Goal: Task Accomplishment & Management: Complete application form

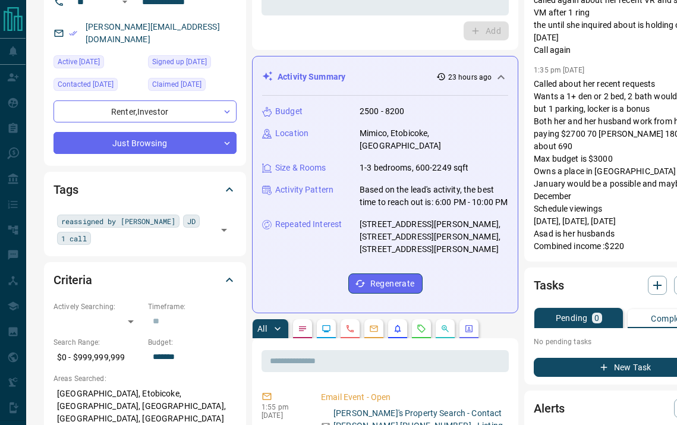
scroll to position [156, 1]
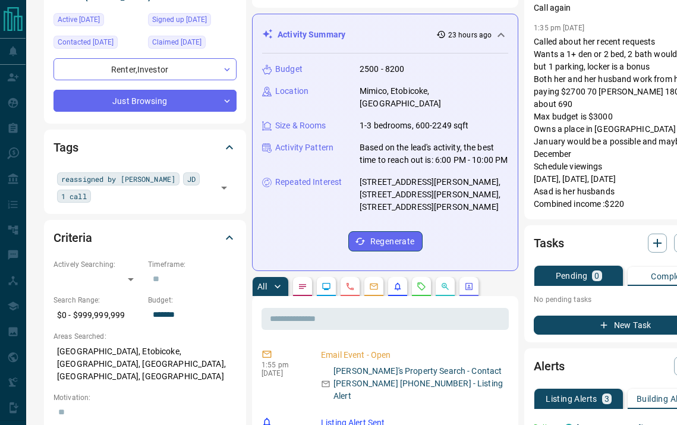
click at [540, 322] on button "New Task" at bounding box center [625, 325] width 183 height 19
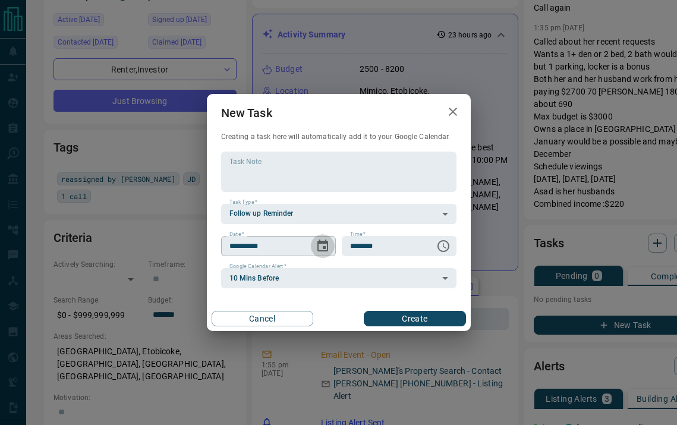
click at [323, 249] on icon "Choose date, selected date is Aug 15, 2025" at bounding box center [323, 246] width 11 height 12
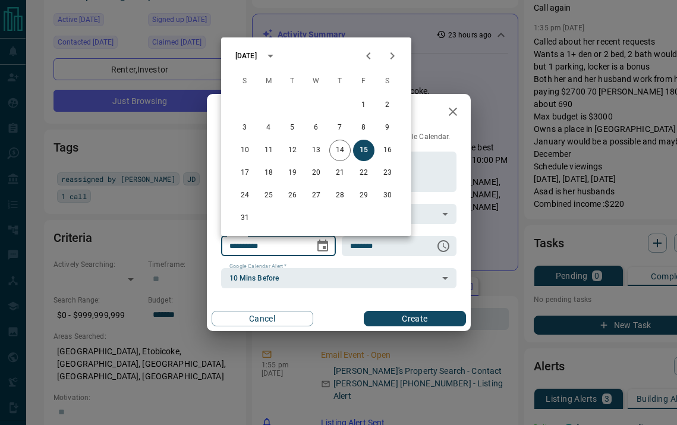
click at [397, 54] on icon "Next month" at bounding box center [392, 56] width 14 height 14
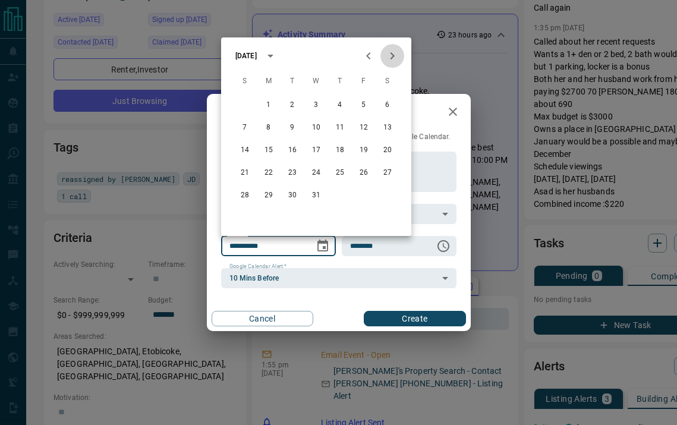
click at [397, 54] on icon "Next month" at bounding box center [392, 56] width 14 height 14
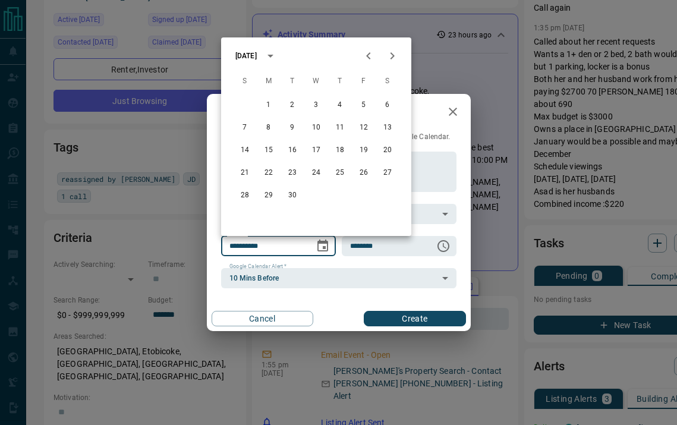
click at [397, 54] on icon "Next month" at bounding box center [392, 56] width 14 height 14
click at [322, 126] on button "5" at bounding box center [316, 127] width 21 height 21
type input "**********"
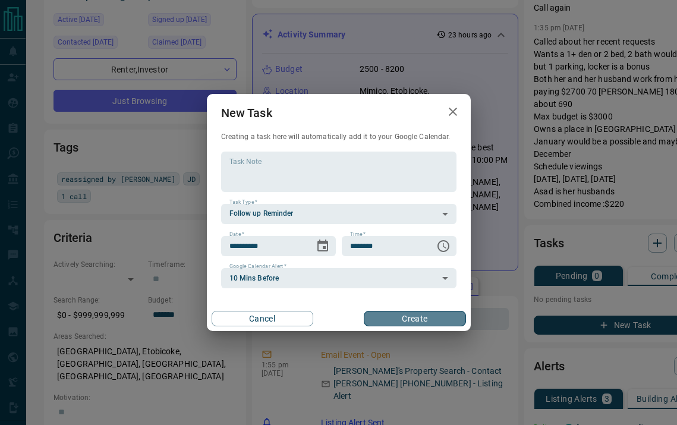
click at [382, 317] on button "Create" at bounding box center [415, 318] width 102 height 15
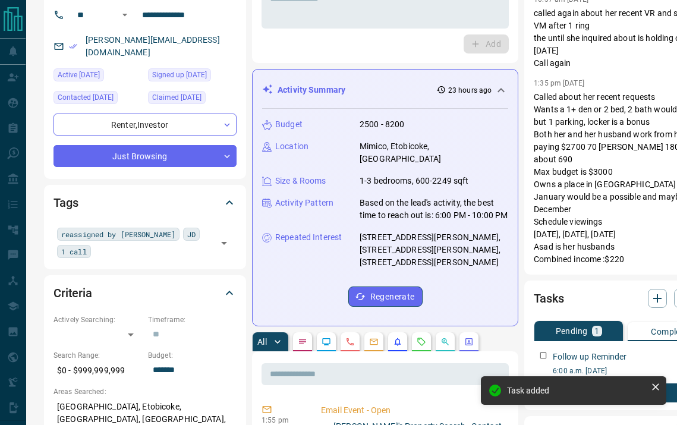
scroll to position [0, 1]
